Goal: Task Accomplishment & Management: Complete application form

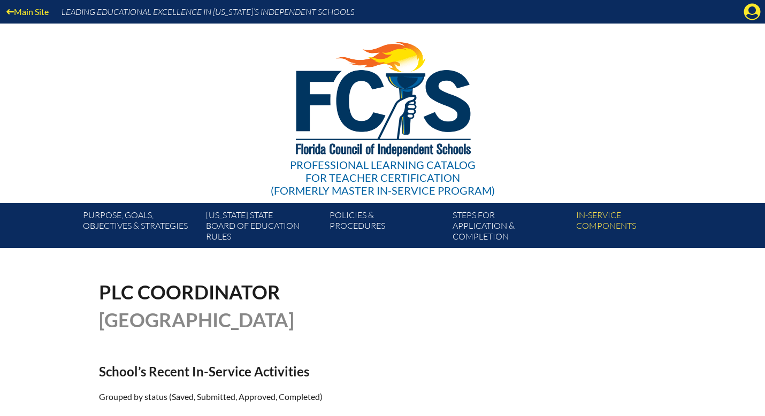
scroll to position [305, 0]
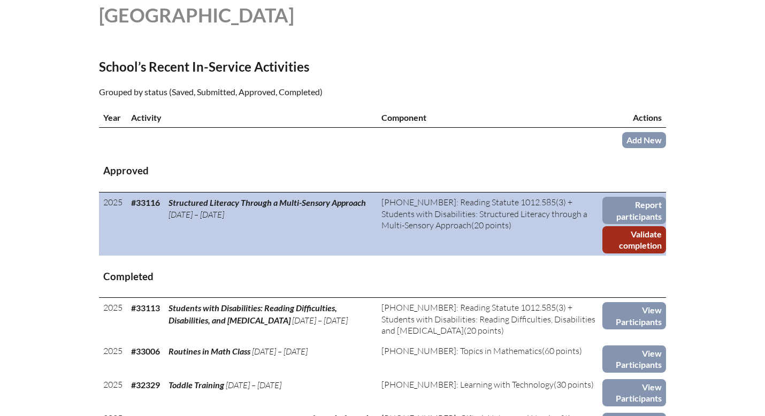
click at [636, 245] on link "Validate completion" at bounding box center [634, 239] width 64 height 27
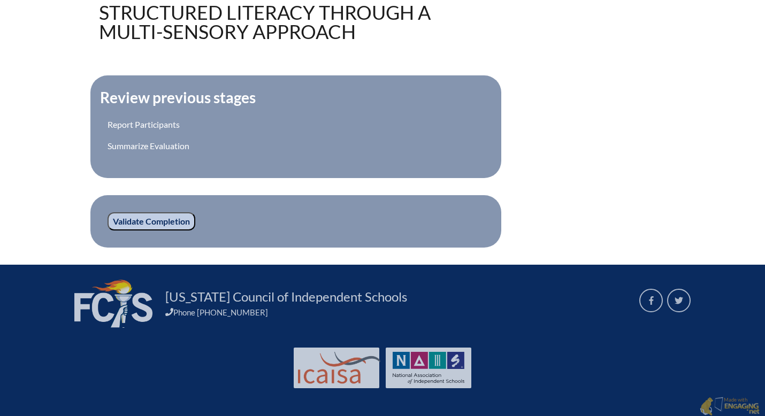
scroll to position [349, 0]
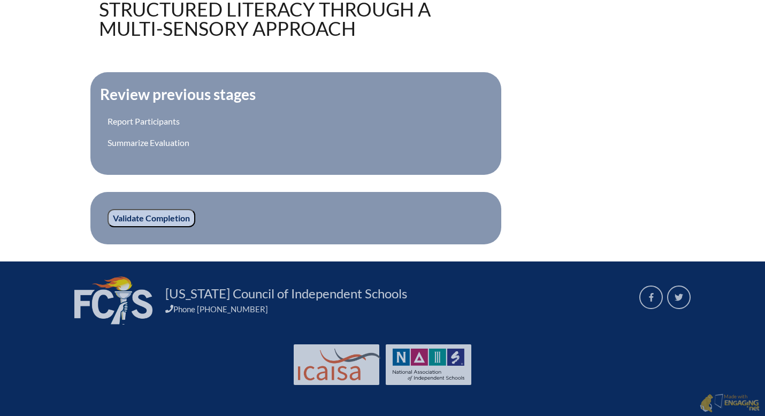
click at [184, 215] on input "Validate Completion" at bounding box center [151, 218] width 88 height 18
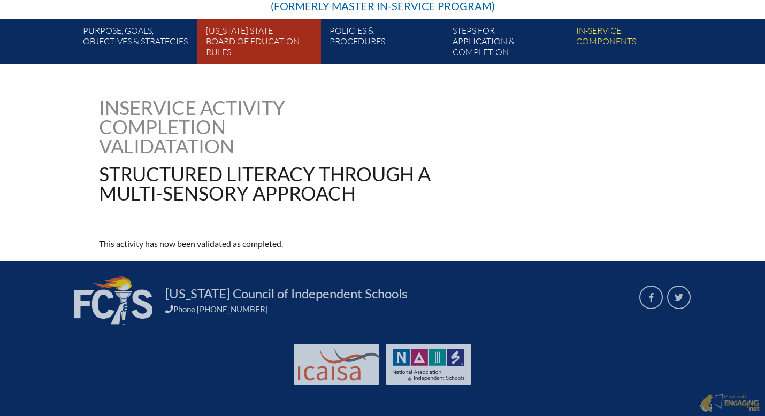
scroll to position [54, 0]
